Goal: Navigation & Orientation: Go to known website

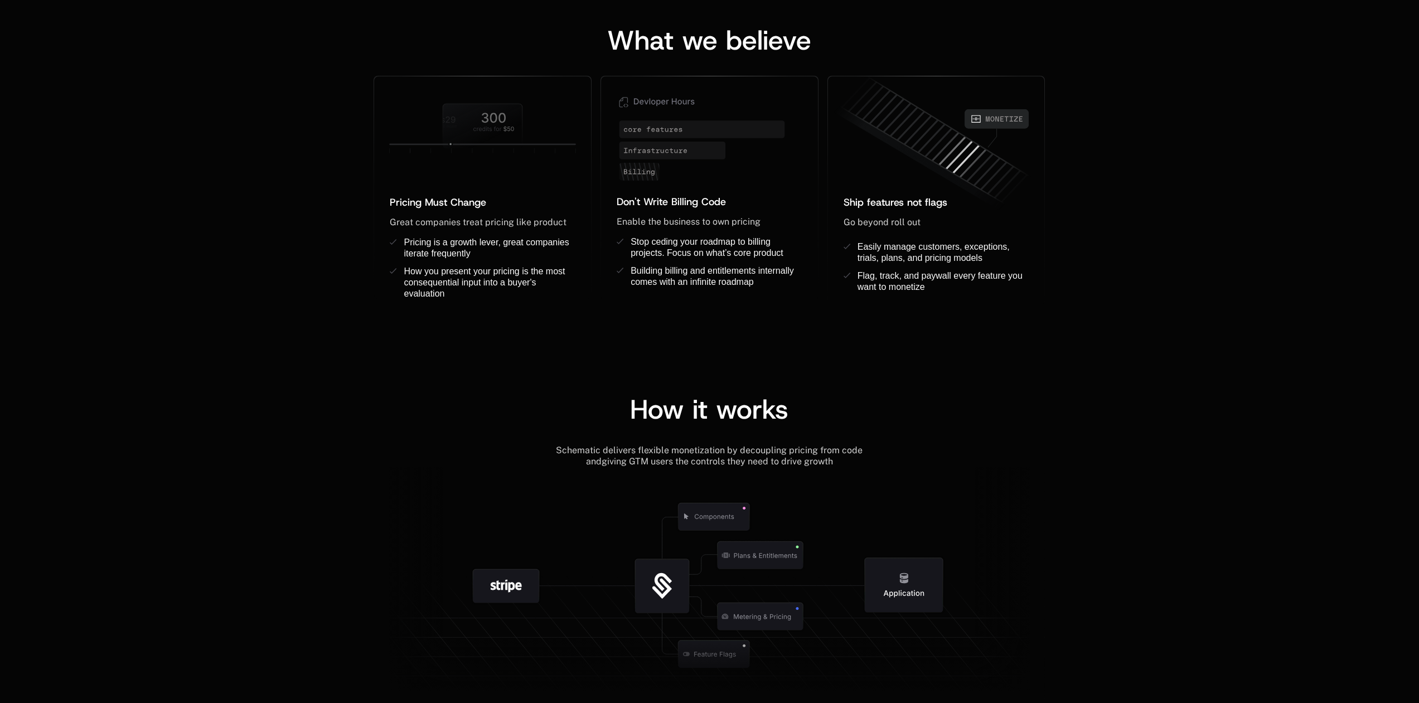
scroll to position [1064, 0]
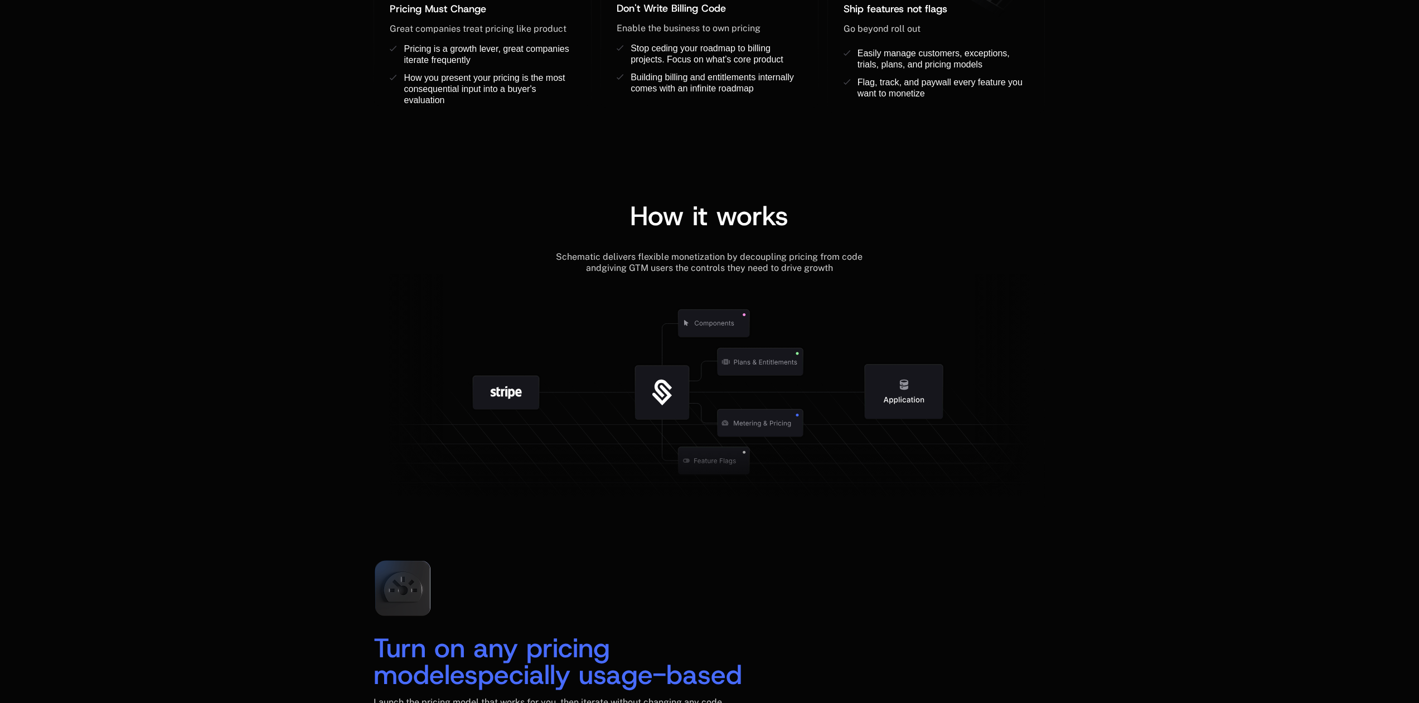
click at [743, 370] on icon at bounding box center [714, 323] width 117 height 117
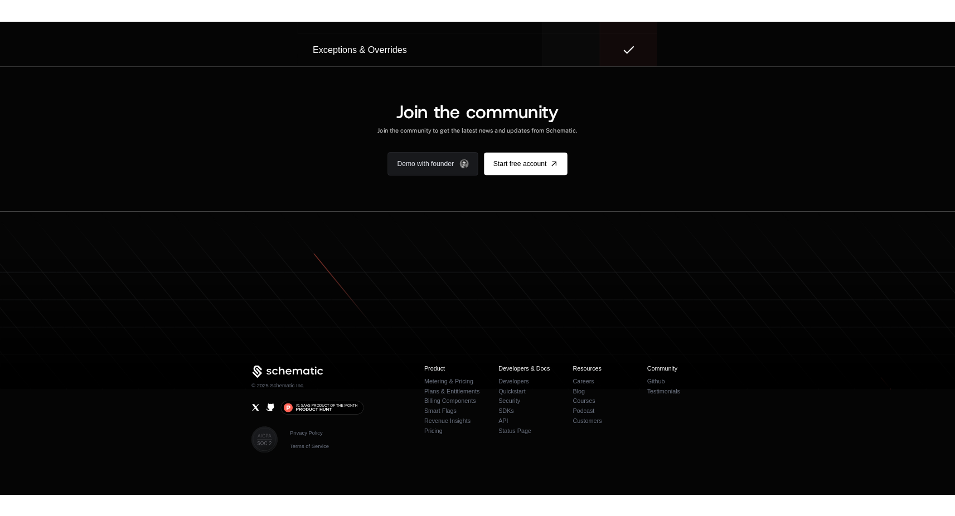
scroll to position [6803, 0]
